Goal: Task Accomplishment & Management: Use online tool/utility

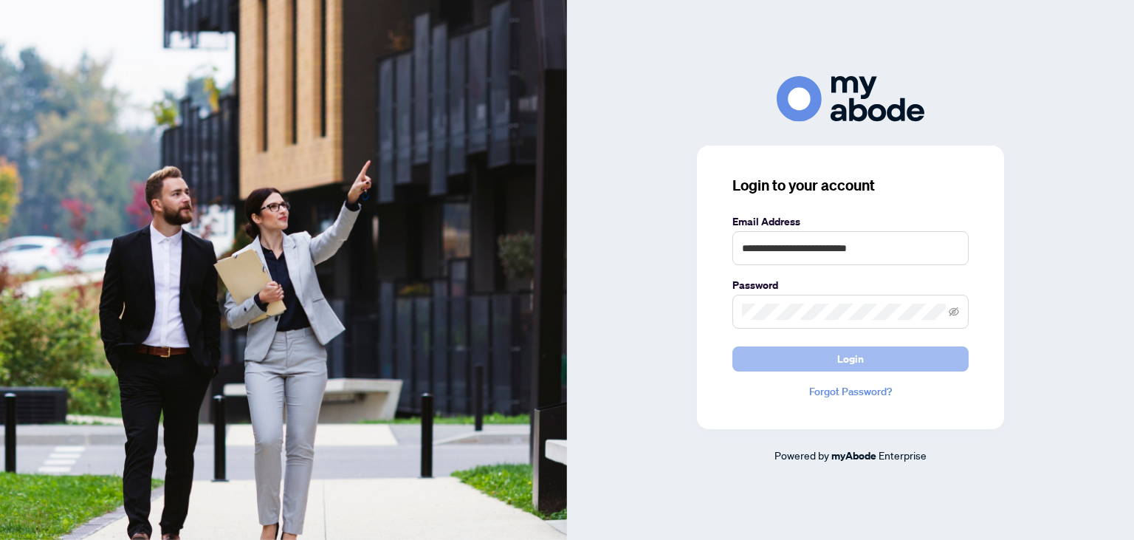
click at [752, 366] on button "Login" at bounding box center [851, 358] width 236 height 25
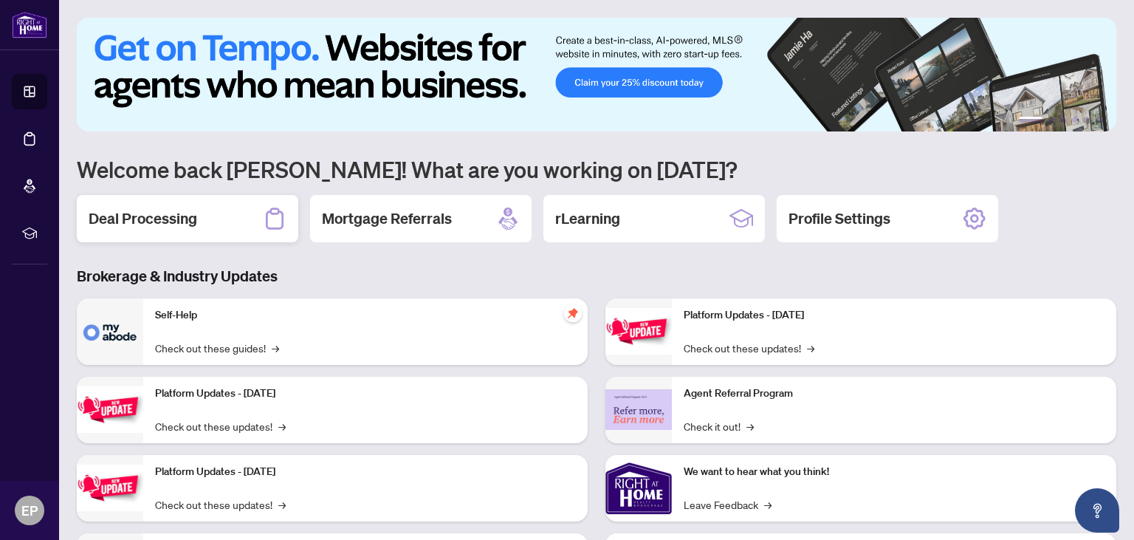
click at [171, 226] on h2 "Deal Processing" at bounding box center [143, 218] width 109 height 21
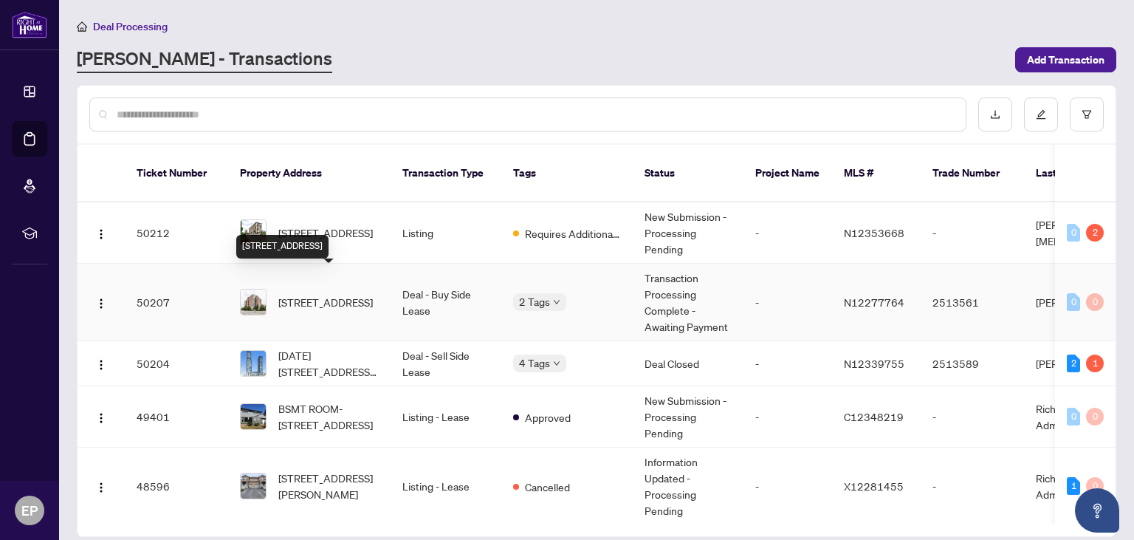
click at [316, 294] on span "106-51 Times Ave, Markham, Ontario L3T 7X7, Canada" at bounding box center [325, 302] width 95 height 16
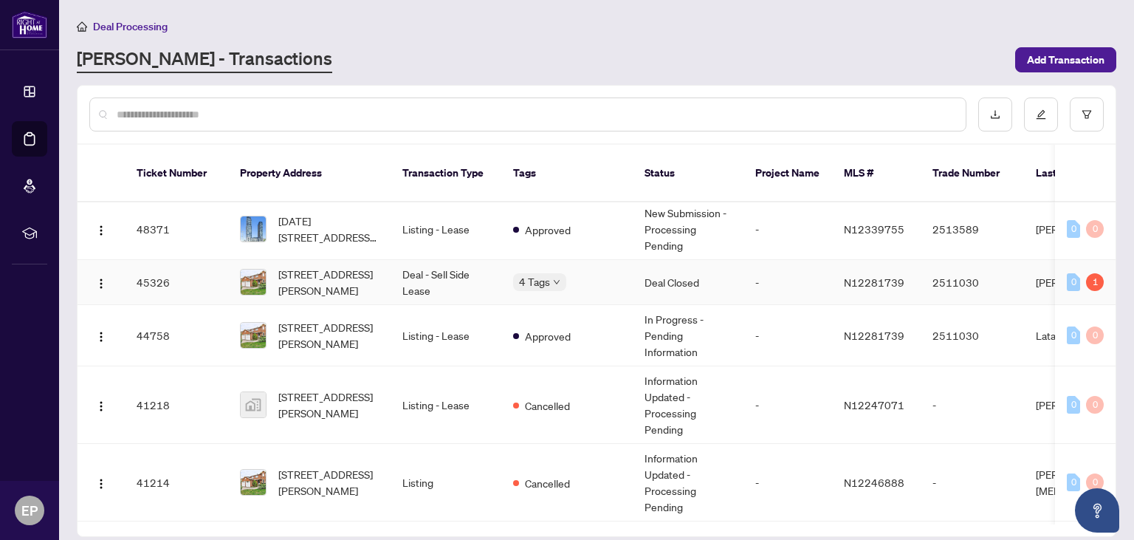
scroll to position [489, 0]
